Goal: Use online tool/utility

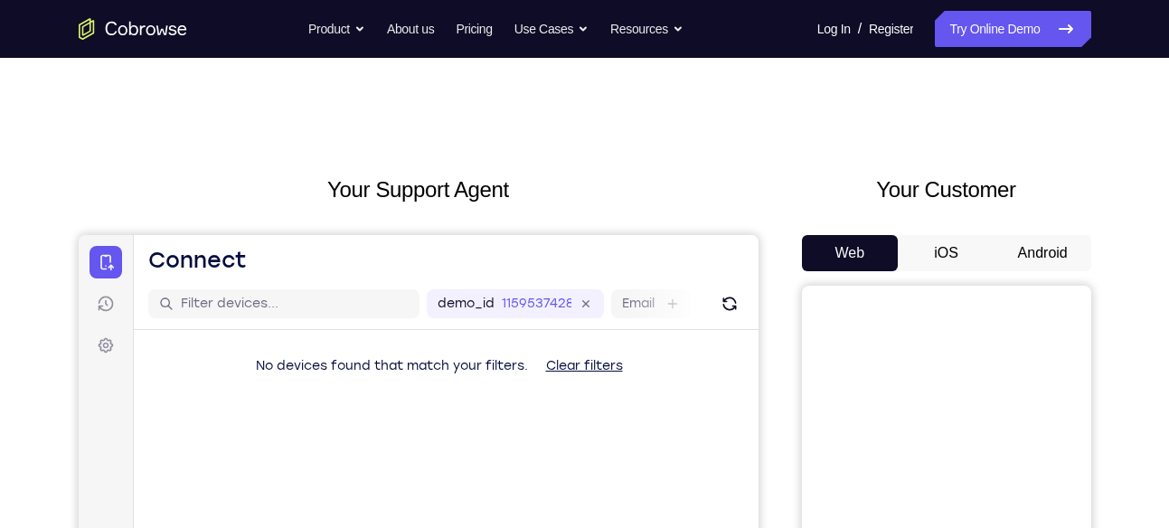
click at [1031, 244] on button "Android" at bounding box center [1042, 253] width 97 height 36
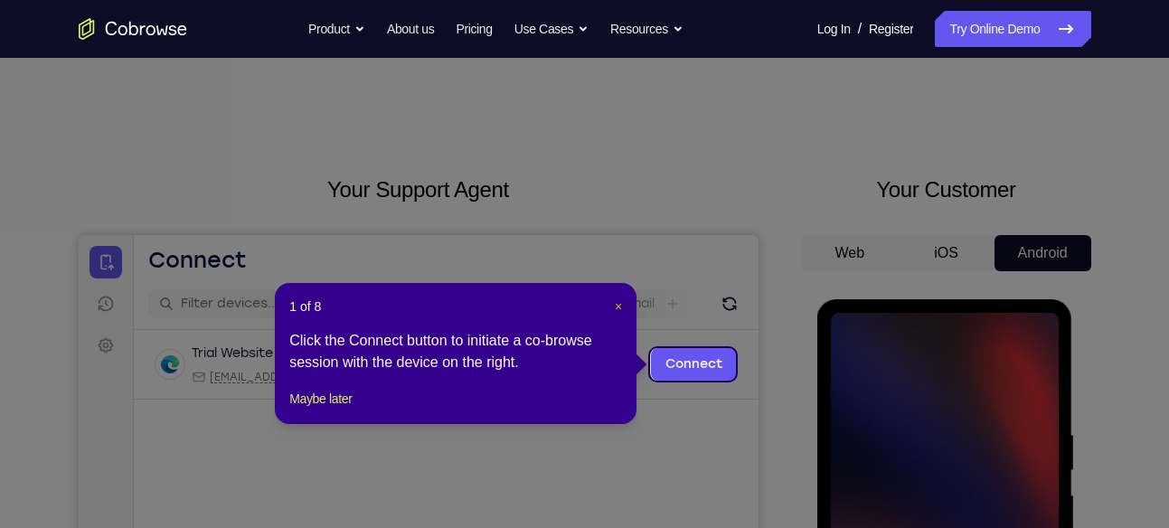
click at [617, 303] on span "×" at bounding box center [618, 306] width 7 height 14
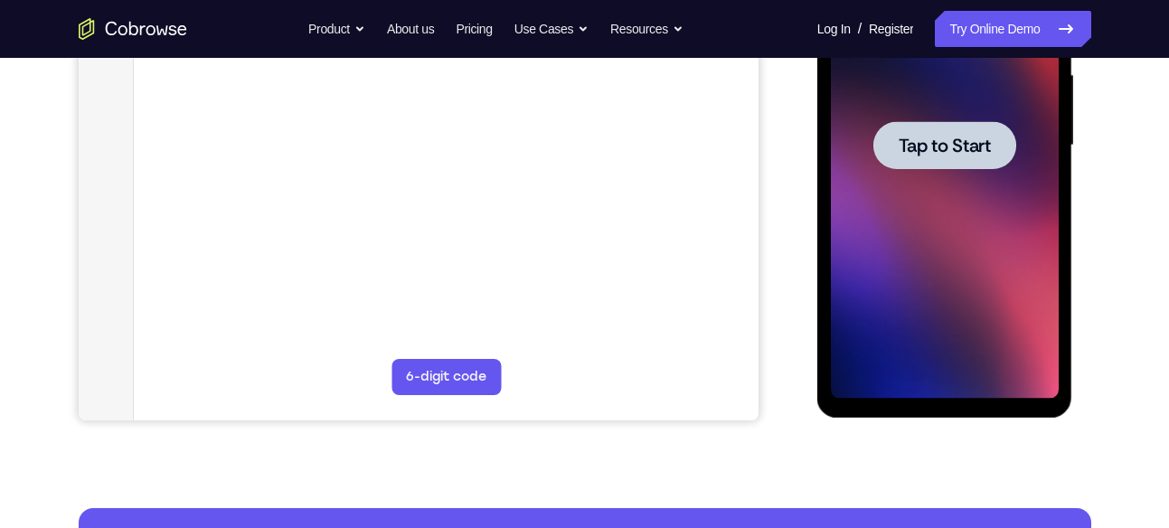
scroll to position [421, 0]
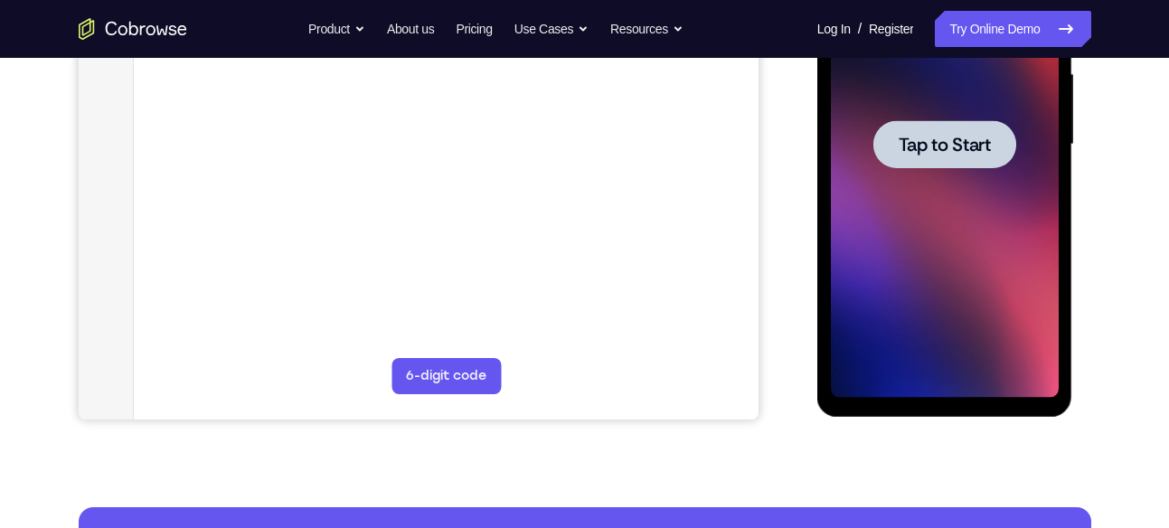
click at [917, 142] on span "Tap to Start" at bounding box center [945, 145] width 92 height 18
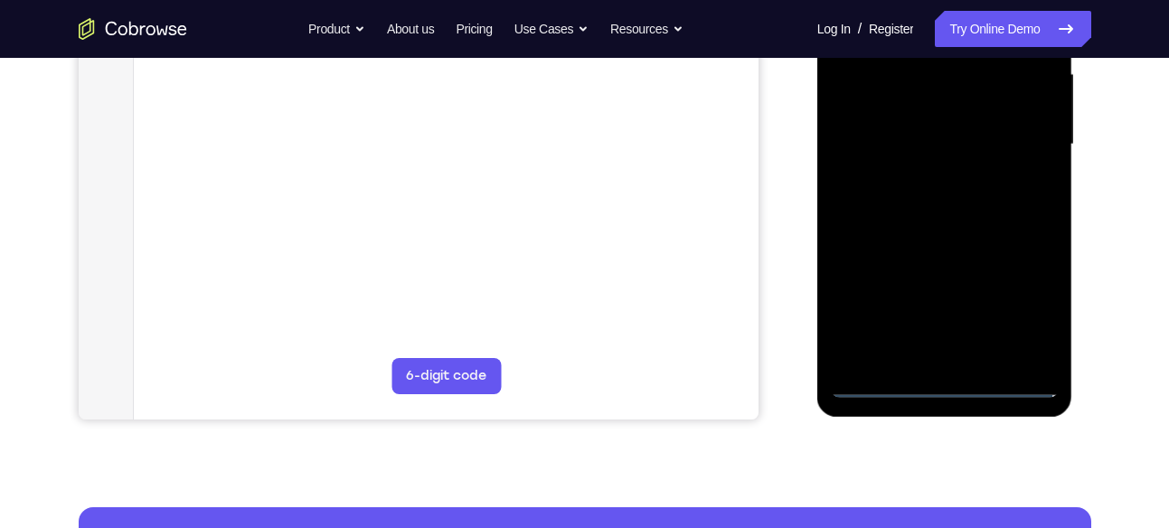
click at [944, 382] on div at bounding box center [945, 145] width 228 height 506
click at [1022, 302] on div at bounding box center [945, 145] width 228 height 506
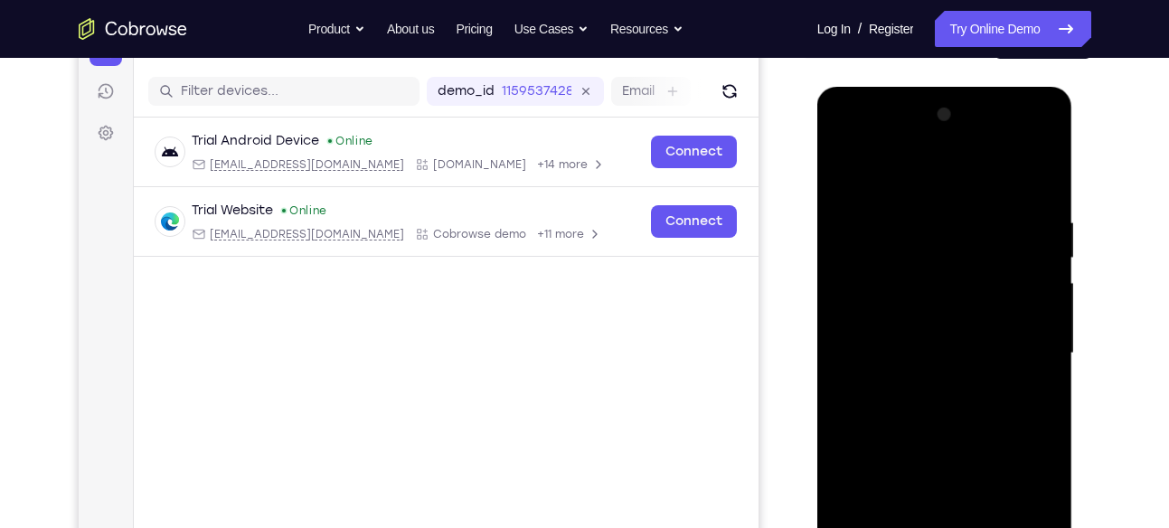
scroll to position [186, 0]
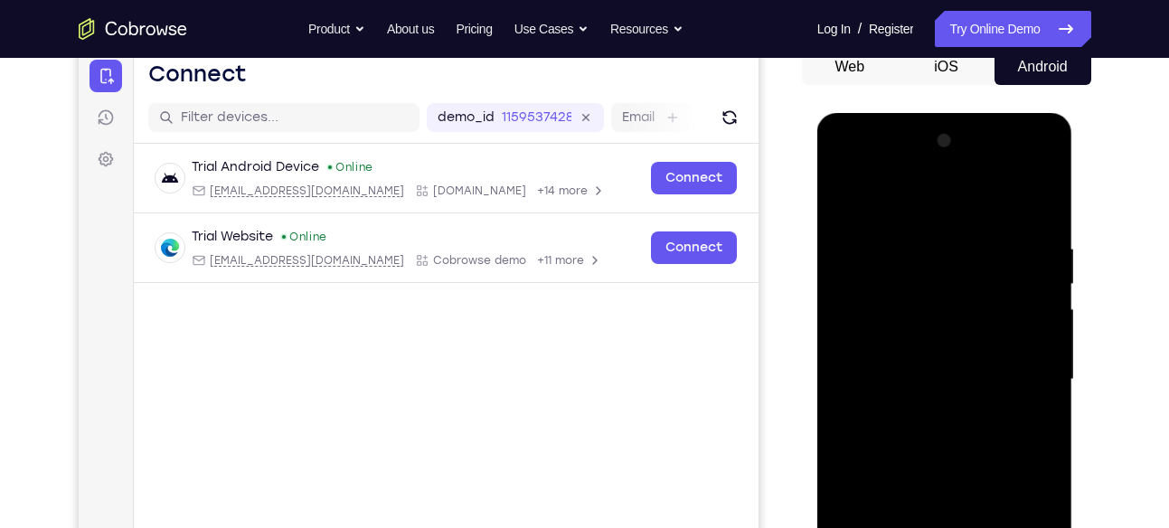
click at [933, 193] on div at bounding box center [945, 380] width 228 height 506
click at [873, 325] on div at bounding box center [945, 380] width 228 height 506
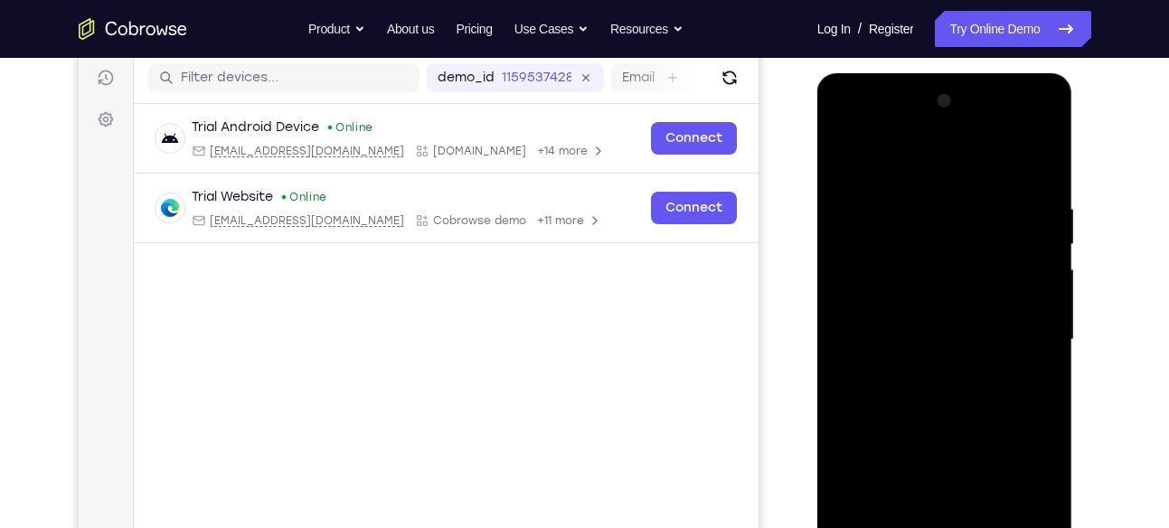
scroll to position [227, 0]
click at [900, 325] on div at bounding box center [945, 339] width 228 height 506
click at [929, 307] on div at bounding box center [945, 339] width 228 height 506
click at [912, 351] on div at bounding box center [945, 339] width 228 height 506
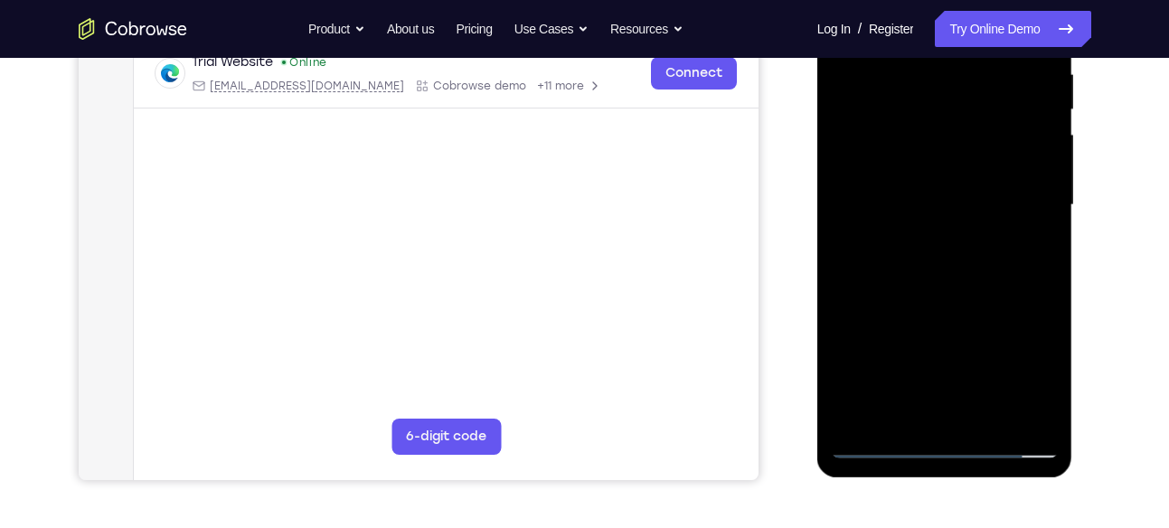
scroll to position [362, 0]
click at [943, 391] on div at bounding box center [945, 204] width 228 height 506
click at [947, 400] on div at bounding box center [945, 204] width 228 height 506
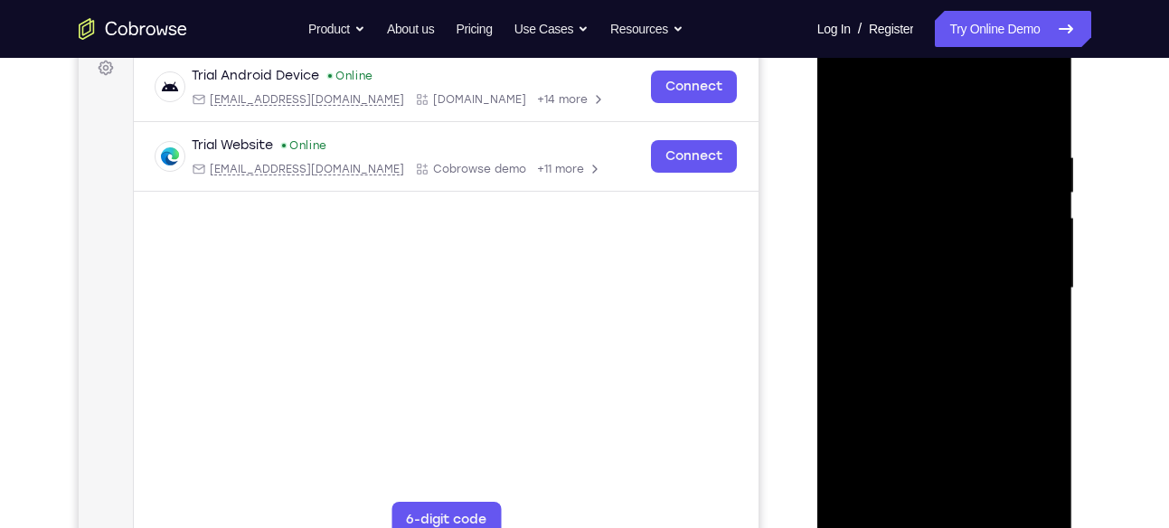
scroll to position [277, 0]
click at [1013, 103] on div at bounding box center [945, 289] width 228 height 506
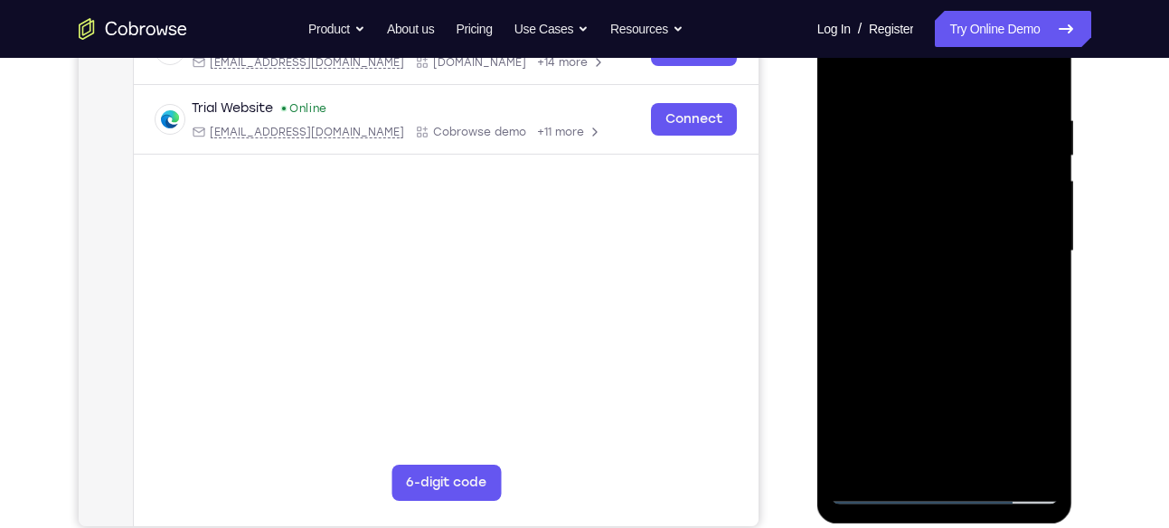
click at [877, 489] on div at bounding box center [945, 251] width 228 height 506
click at [942, 121] on div at bounding box center [945, 251] width 228 height 506
drag, startPoint x: 963, startPoint y: 380, endPoint x: 974, endPoint y: 109, distance: 270.5
click at [974, 109] on div at bounding box center [945, 251] width 228 height 506
drag, startPoint x: 953, startPoint y: 349, endPoint x: 963, endPoint y: 151, distance: 198.2
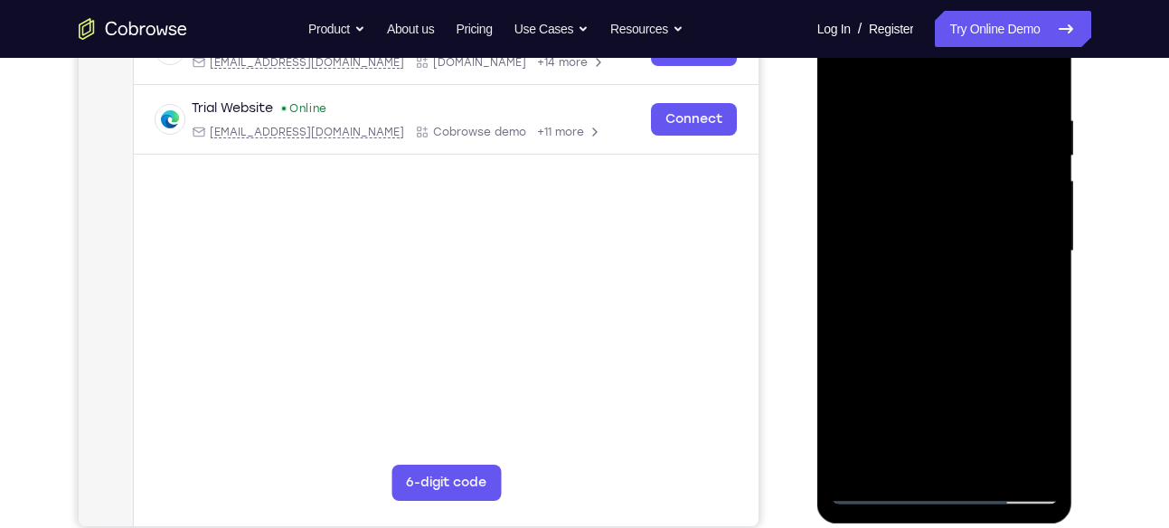
click at [963, 151] on div at bounding box center [945, 251] width 228 height 506
drag, startPoint x: 938, startPoint y: 386, endPoint x: 945, endPoint y: 399, distance: 14.2
click at [945, 399] on div at bounding box center [945, 251] width 228 height 506
click at [937, 144] on div at bounding box center [945, 251] width 228 height 506
drag, startPoint x: 962, startPoint y: 334, endPoint x: 992, endPoint y: 126, distance: 210.1
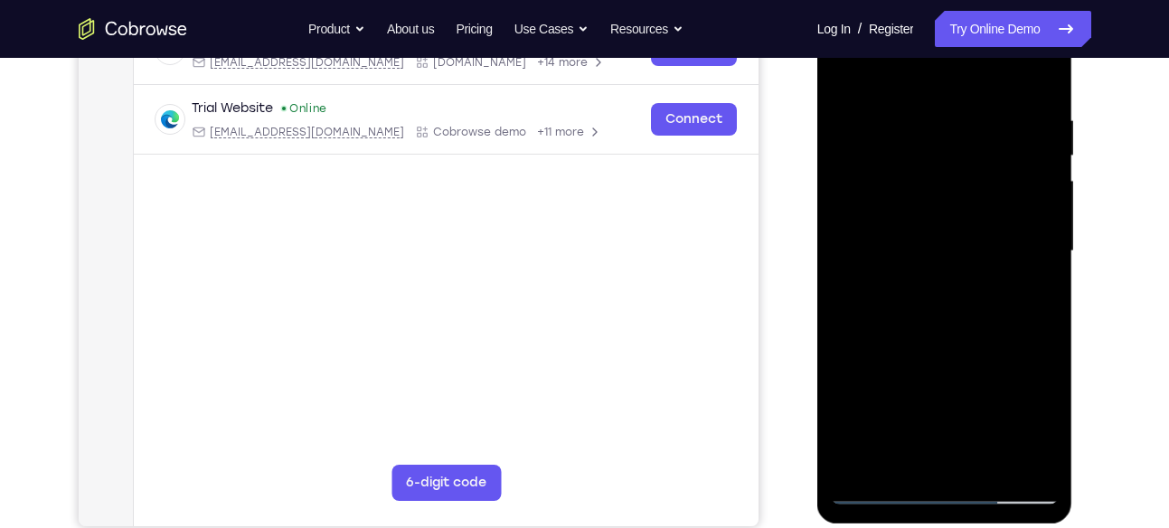
click at [992, 126] on div at bounding box center [945, 251] width 228 height 506
click at [843, 64] on div at bounding box center [945, 251] width 228 height 506
click at [895, 148] on div at bounding box center [945, 251] width 228 height 506
click at [932, 408] on div at bounding box center [945, 251] width 228 height 506
click at [899, 328] on div at bounding box center [945, 251] width 228 height 506
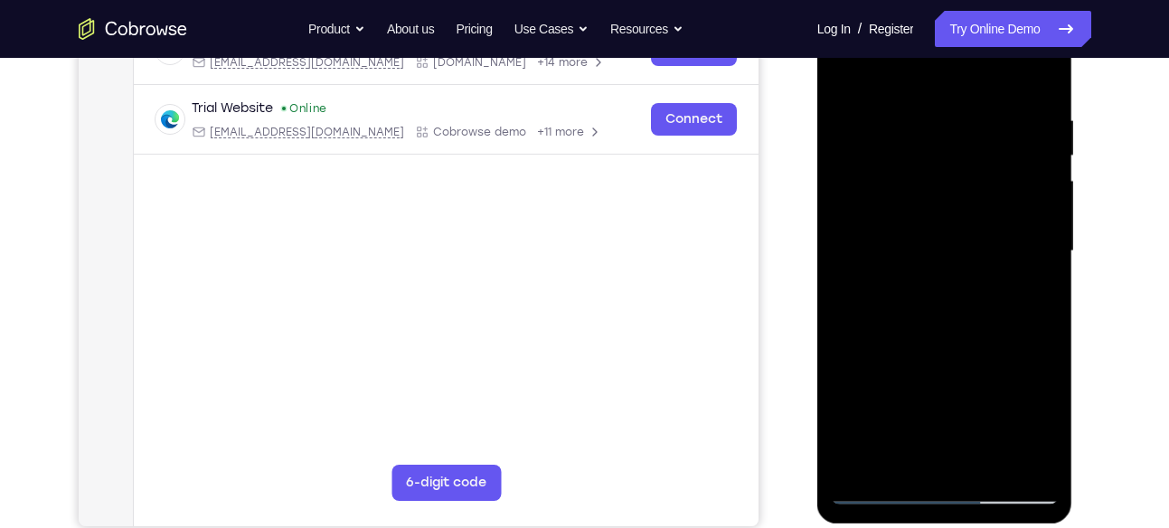
drag, startPoint x: 922, startPoint y: 426, endPoint x: 943, endPoint y: 220, distance: 207.2
click at [943, 220] on div at bounding box center [945, 251] width 228 height 506
click at [851, 252] on div at bounding box center [945, 251] width 228 height 506
drag, startPoint x: 874, startPoint y: 381, endPoint x: 896, endPoint y: 128, distance: 253.2
click at [896, 128] on div at bounding box center [945, 251] width 228 height 506
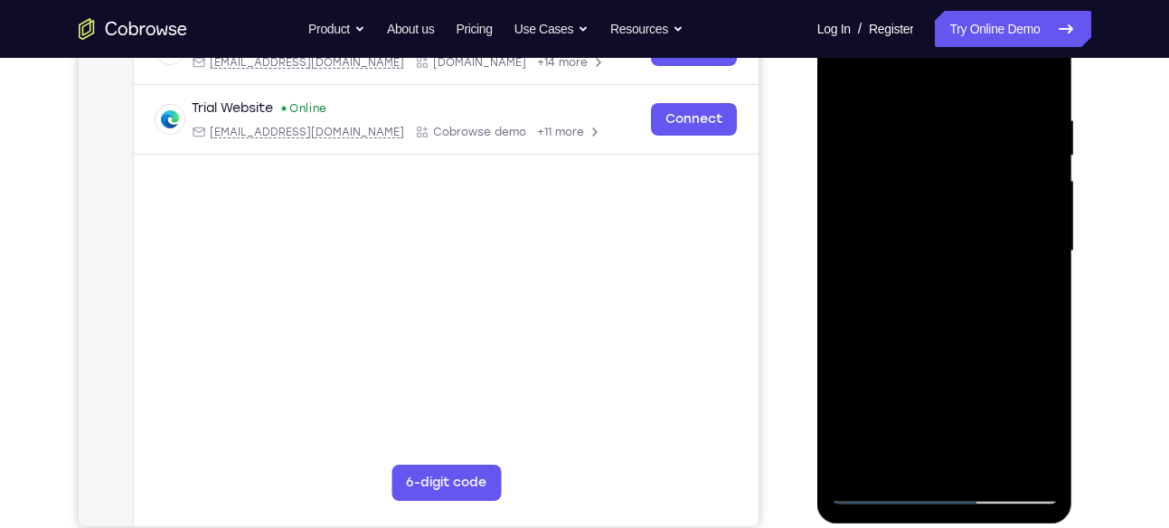
drag, startPoint x: 871, startPoint y: 335, endPoint x: 894, endPoint y: 154, distance: 183.1
click at [894, 154] on div at bounding box center [945, 251] width 228 height 506
click at [849, 119] on div at bounding box center [945, 251] width 228 height 506
